Goal: Go to known website: Go to known website

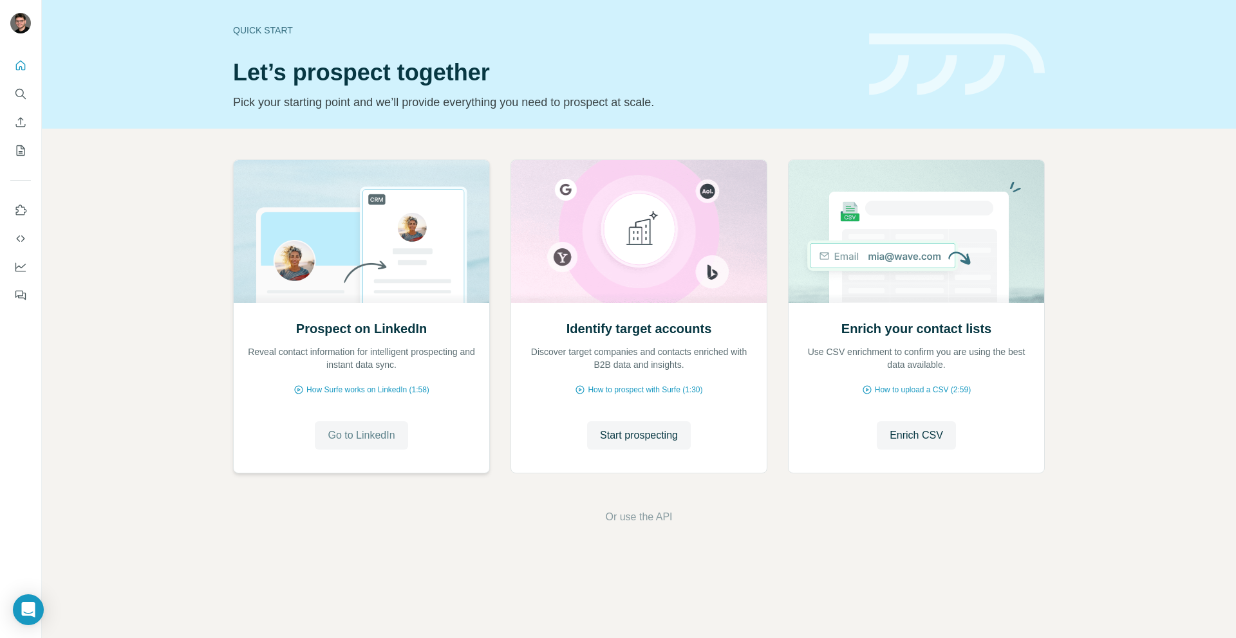
click at [405, 445] on button "Go to LinkedIn" at bounding box center [361, 436] width 93 height 28
